Goal: Find specific page/section: Find specific page/section

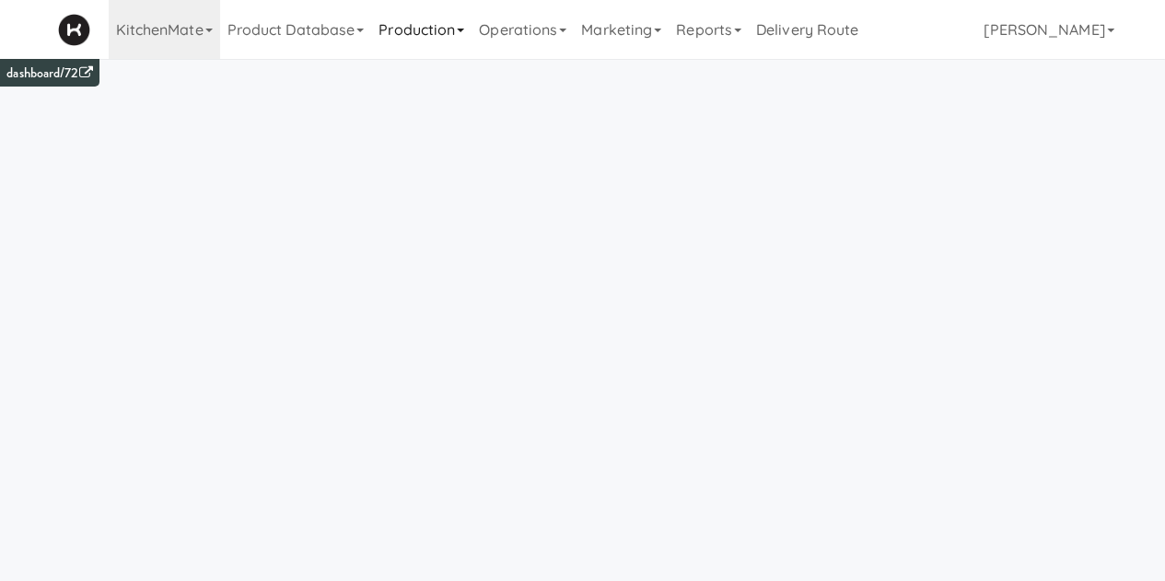
click at [431, 41] on link "Production" at bounding box center [421, 29] width 100 height 59
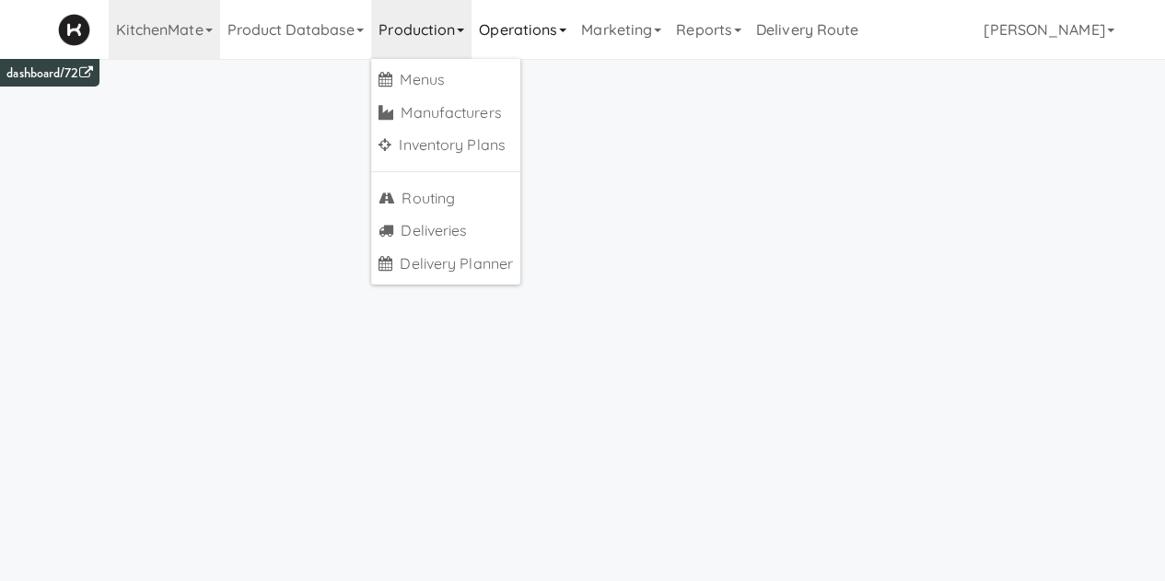
click at [517, 27] on link "Operations" at bounding box center [522, 29] width 102 height 59
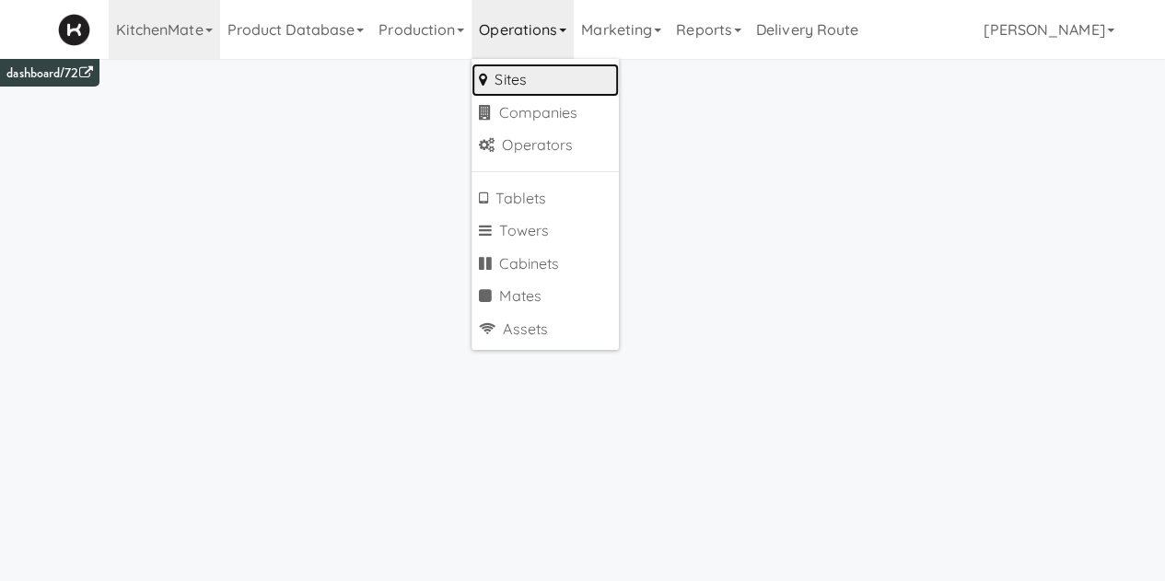
click at [521, 73] on link "Sites" at bounding box center [544, 80] width 147 height 33
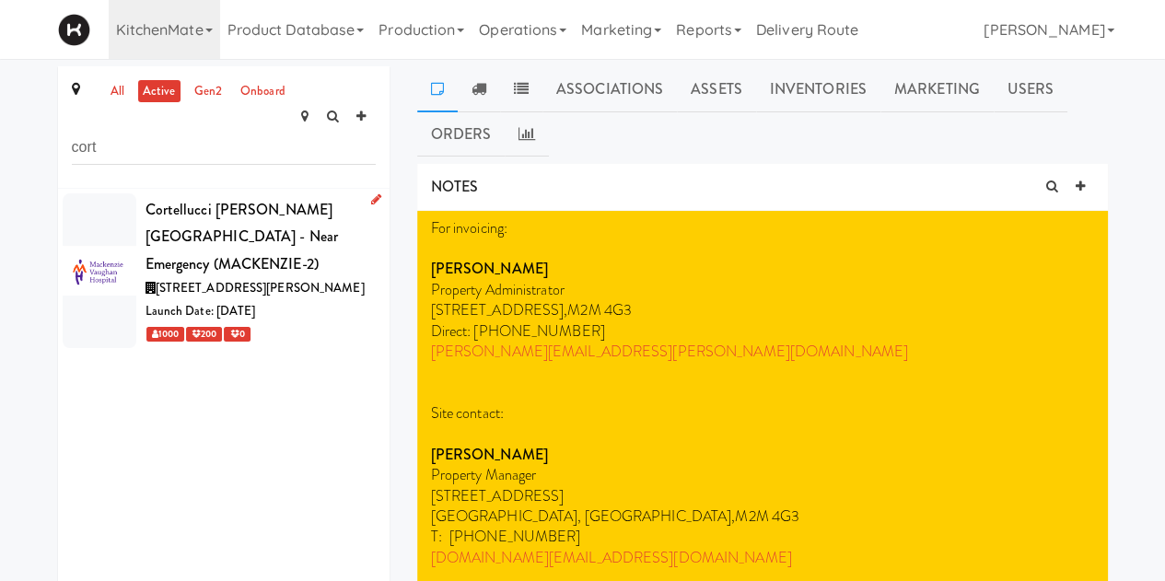
type input "cort"
click at [212, 279] on span "[STREET_ADDRESS][PERSON_NAME]" at bounding box center [260, 287] width 209 height 17
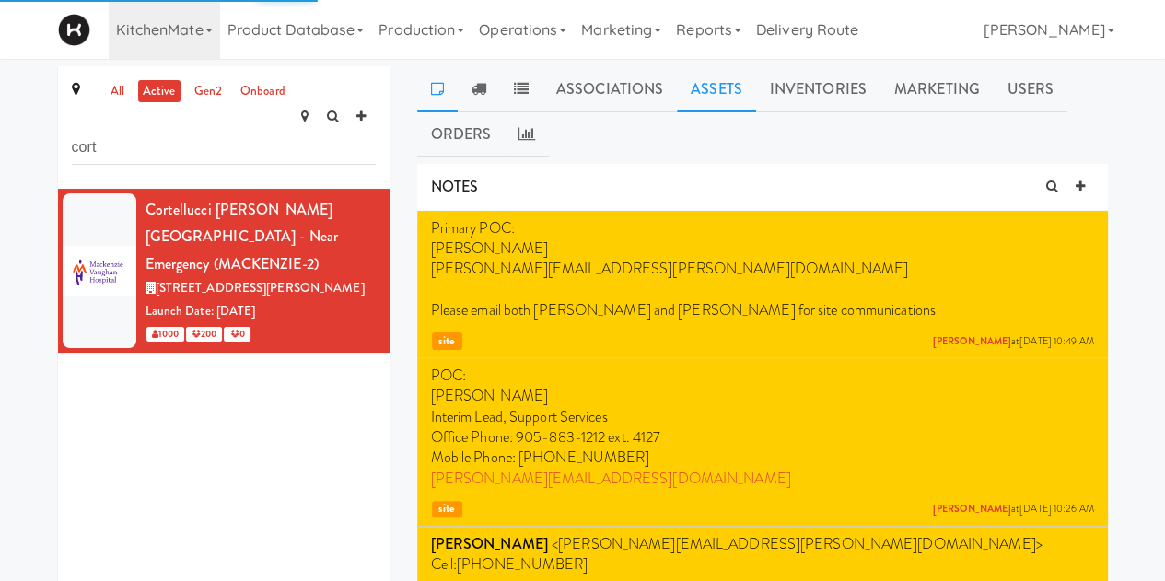
click at [682, 90] on link "Assets" at bounding box center [716, 89] width 79 height 46
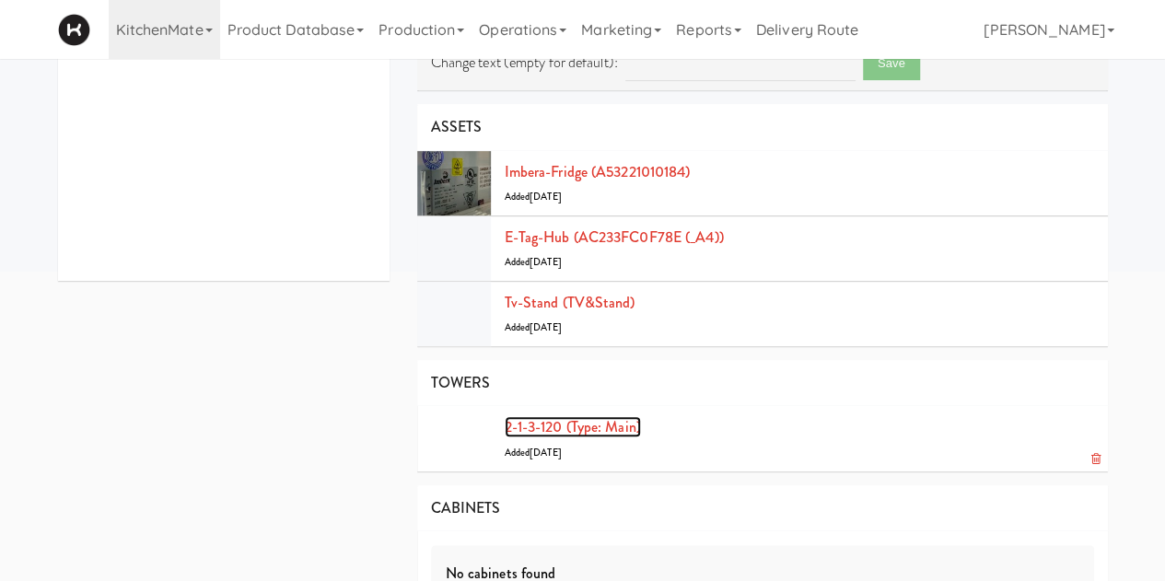
click at [533, 422] on link "2-1-3-120 (type: main)" at bounding box center [573, 426] width 136 height 21
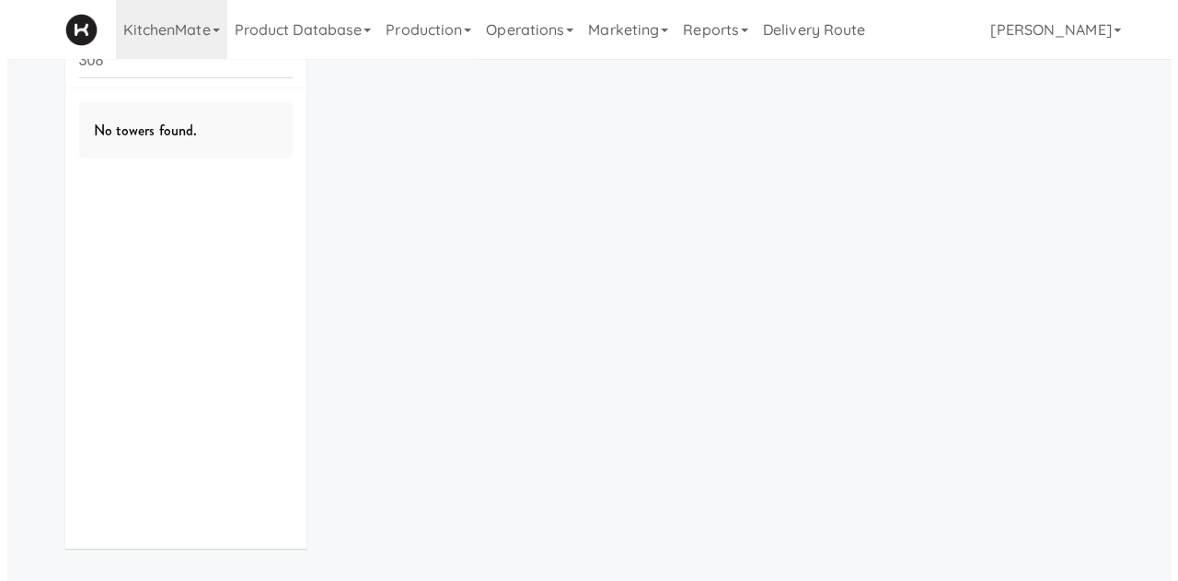
scroll to position [59, 0]
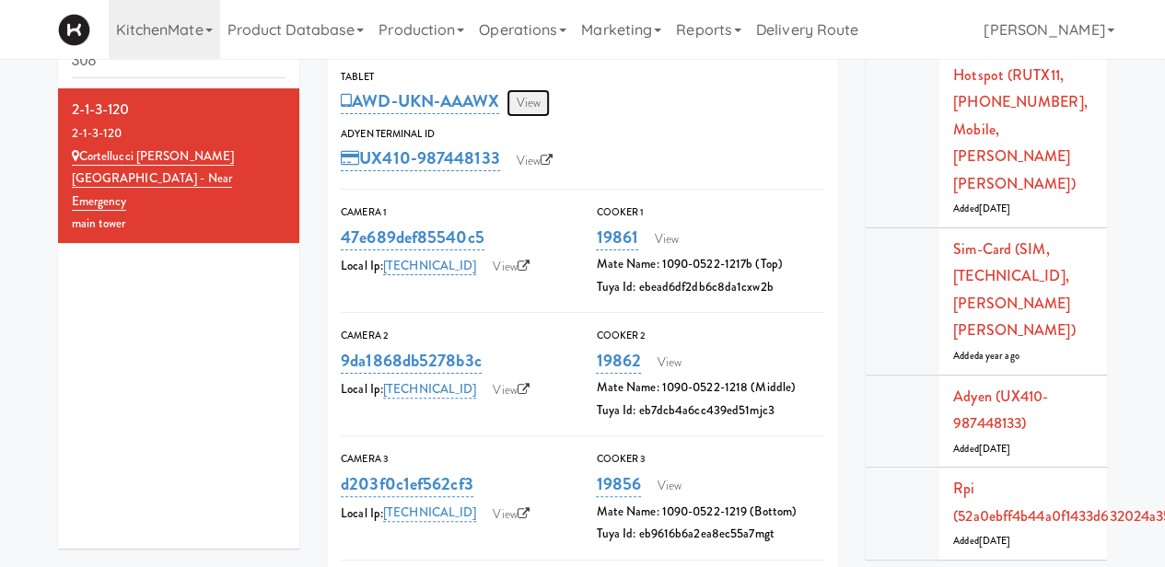
click at [536, 97] on link "View" at bounding box center [527, 103] width 42 height 28
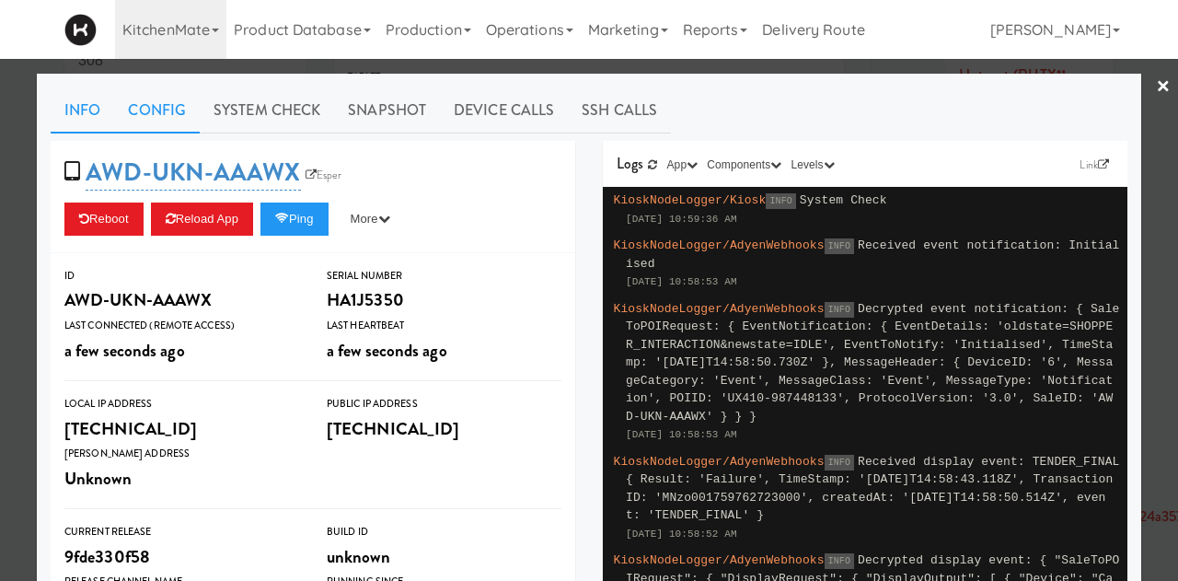
click at [153, 120] on link "Config" at bounding box center [157, 110] width 86 height 46
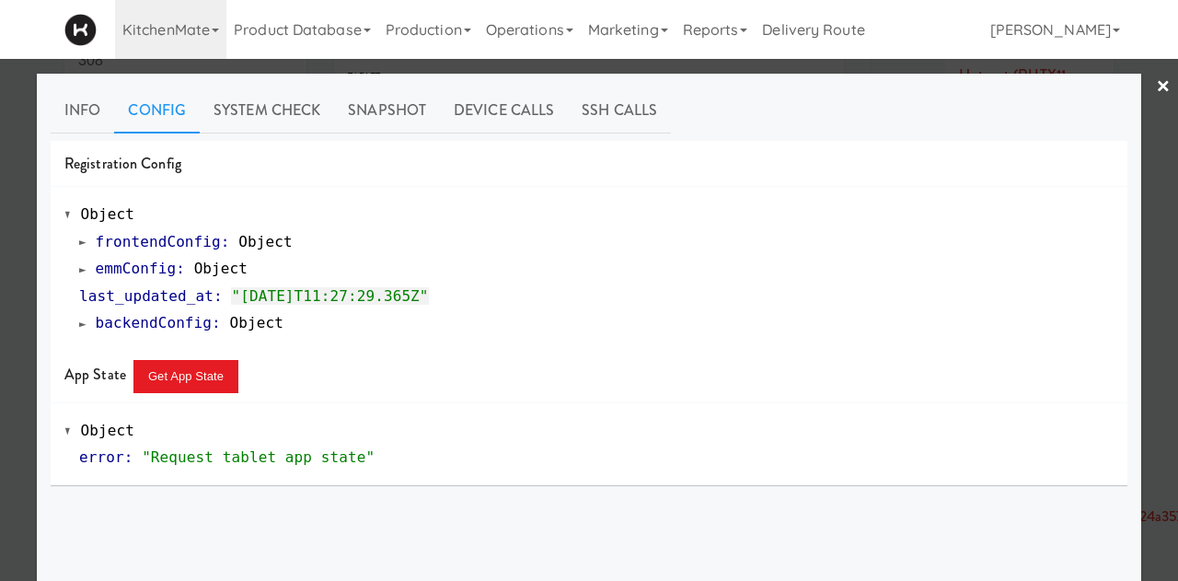
click at [79, 273] on span at bounding box center [82, 269] width 7 height 14
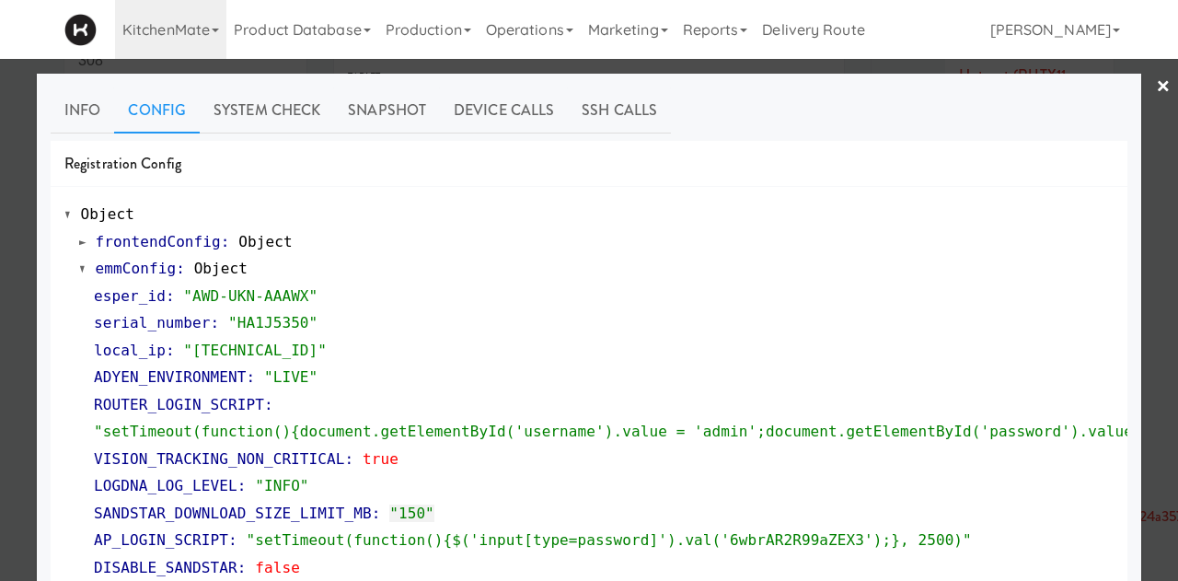
click at [1156, 87] on link "×" at bounding box center [1163, 87] width 15 height 57
